Goal: Task Accomplishment & Management: Use online tool/utility

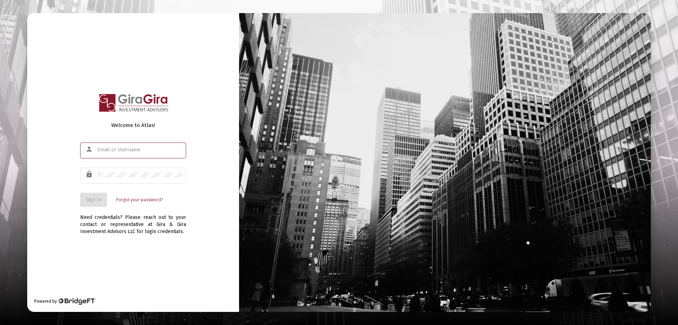
click at [108, 150] on input "text" at bounding box center [139, 150] width 85 height 6
type input "[PERSON_NAME][EMAIL_ADDRESS][DOMAIN_NAME]"
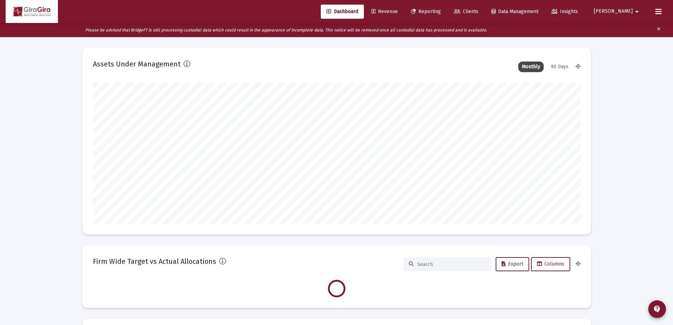
scroll to position [141, 262]
type input "[DATE]"
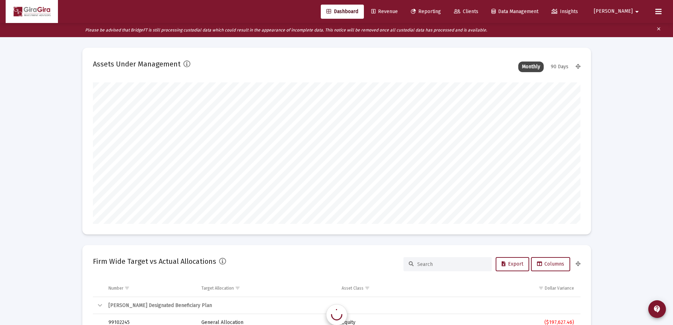
scroll to position [141, 228]
click at [441, 11] on span "Reporting" at bounding box center [426, 11] width 30 height 6
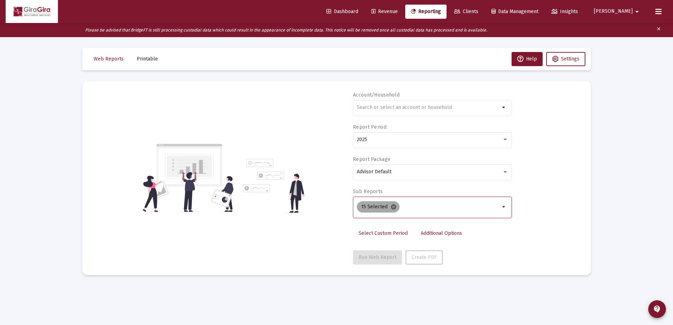
click at [393, 206] on mat-icon "cancel" at bounding box center [393, 206] width 6 height 6
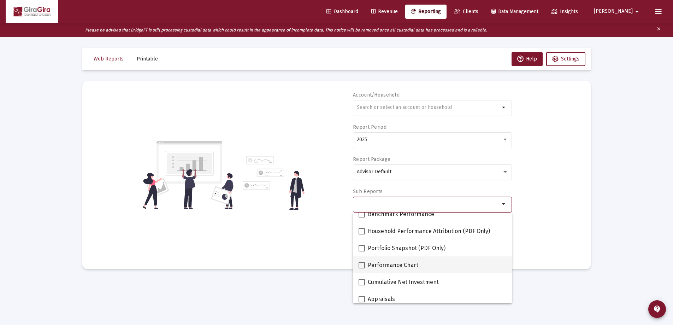
scroll to position [71, 0]
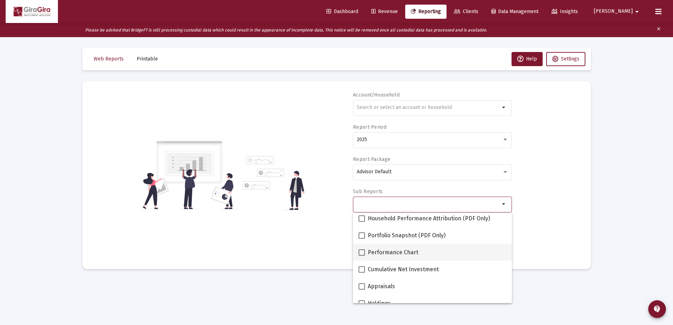
click at [365, 250] on label "Performance Chart" at bounding box center [389, 252] width 60 height 8
click at [362, 255] on input "Performance Chart" at bounding box center [361, 255] width 0 height 0
checkbox input "true"
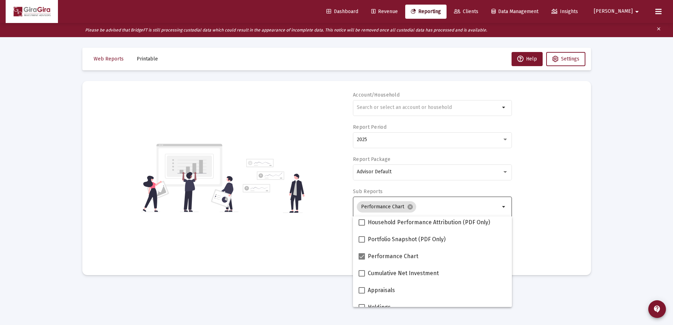
scroll to position [14, 0]
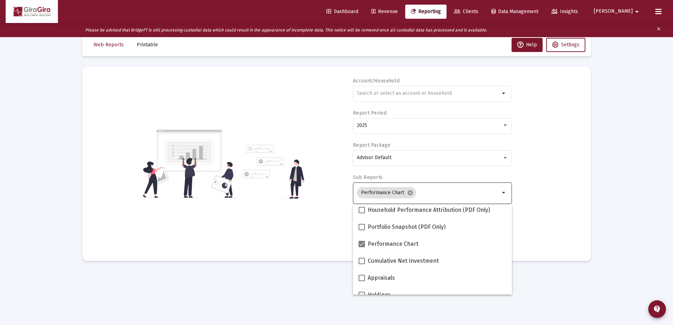
click at [527, 210] on div "Account/Household arrow_drop_down Report Period 2025 Report Package Advisor Def…" at bounding box center [336, 163] width 487 height 173
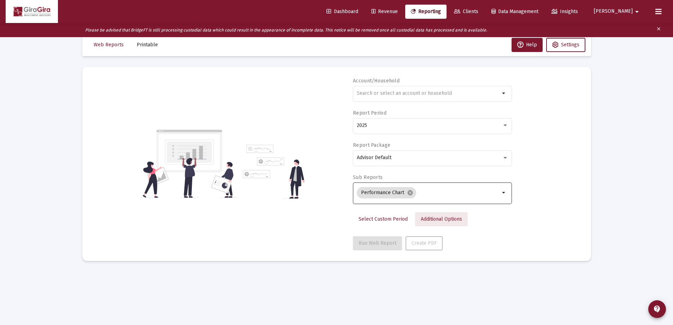
click at [441, 217] on span "Additional Options" at bounding box center [441, 219] width 41 height 6
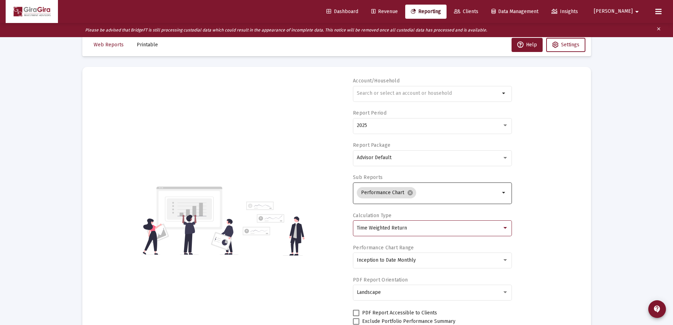
click at [398, 229] on span "Time Weighted Return" at bounding box center [382, 228] width 50 height 6
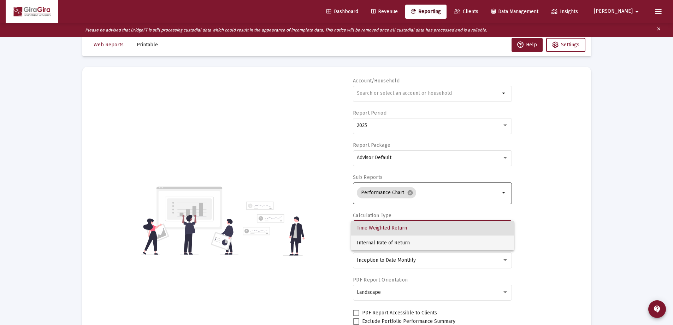
click at [393, 243] on span "Internal Rate of Return" at bounding box center [433, 242] width 152 height 15
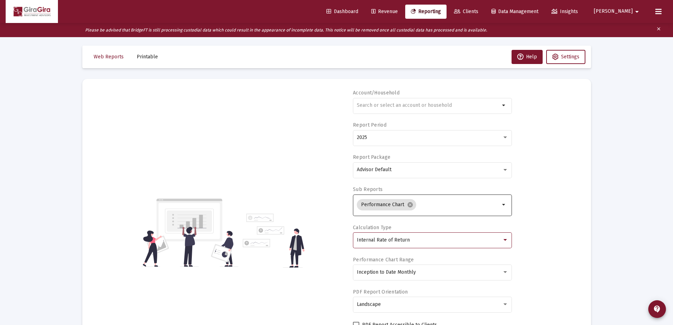
scroll to position [0, 0]
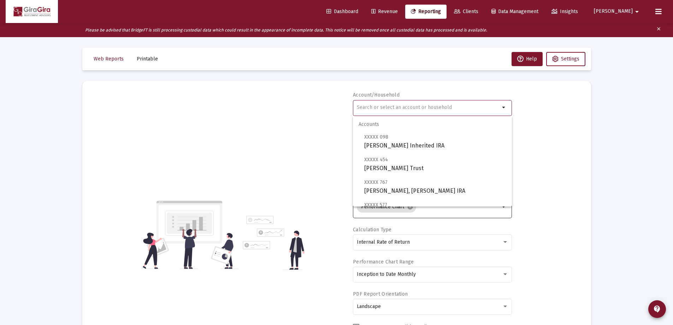
click at [370, 107] on input "text" at bounding box center [428, 108] width 143 height 6
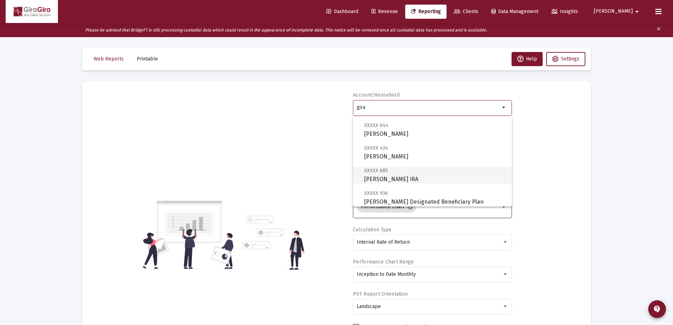
scroll to position [141, 0]
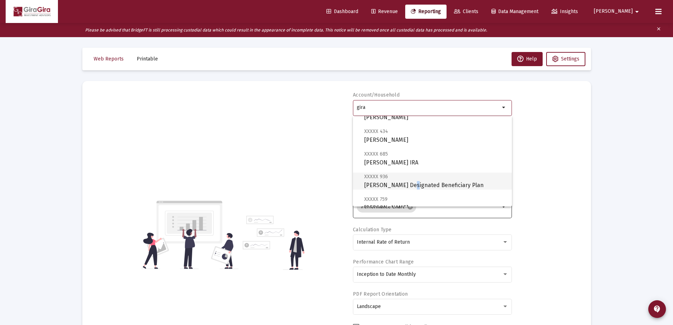
click at [403, 182] on span "XXXXX 936 [PERSON_NAME] Designated Beneficiary Plan" at bounding box center [435, 180] width 142 height 17
type input "[PERSON_NAME] Designated Beneficiary Plan"
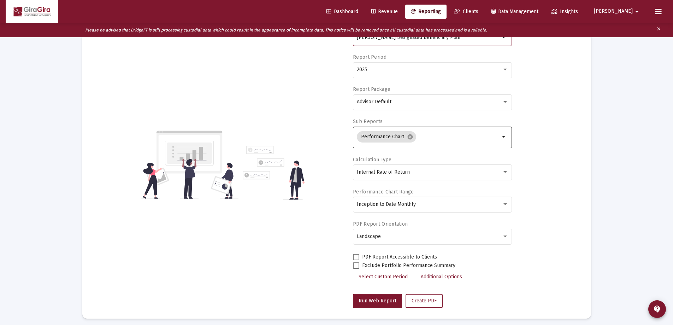
scroll to position [71, 0]
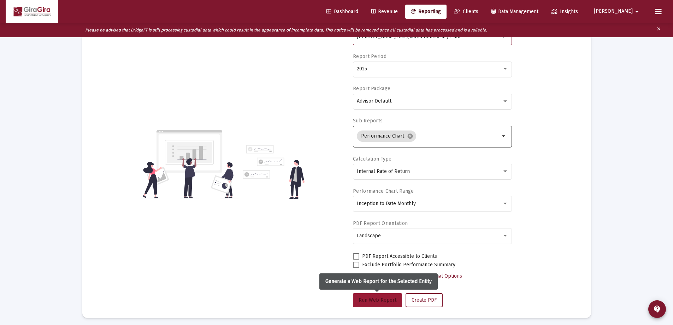
click at [372, 298] on span "Run Web Report" at bounding box center [378, 300] width 38 height 6
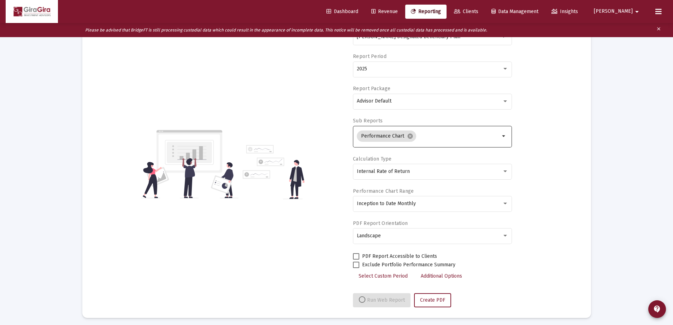
select select "View all"
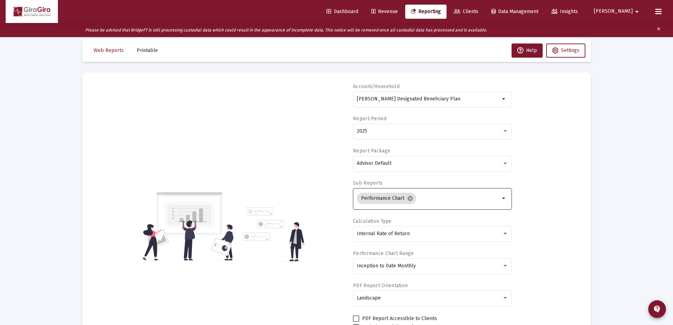
scroll to position [0, 0]
